Goal: Navigation & Orientation: Find specific page/section

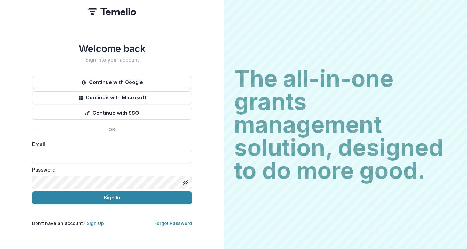
click at [145, 152] on input at bounding box center [112, 157] width 160 height 13
type input "**********"
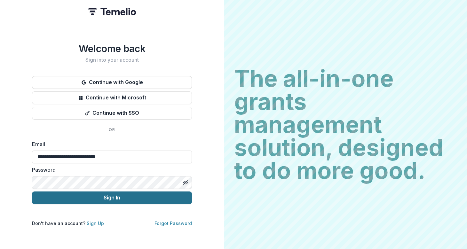
click at [129, 197] on button "Sign In" at bounding box center [112, 198] width 160 height 13
